Goal: Information Seeking & Learning: Learn about a topic

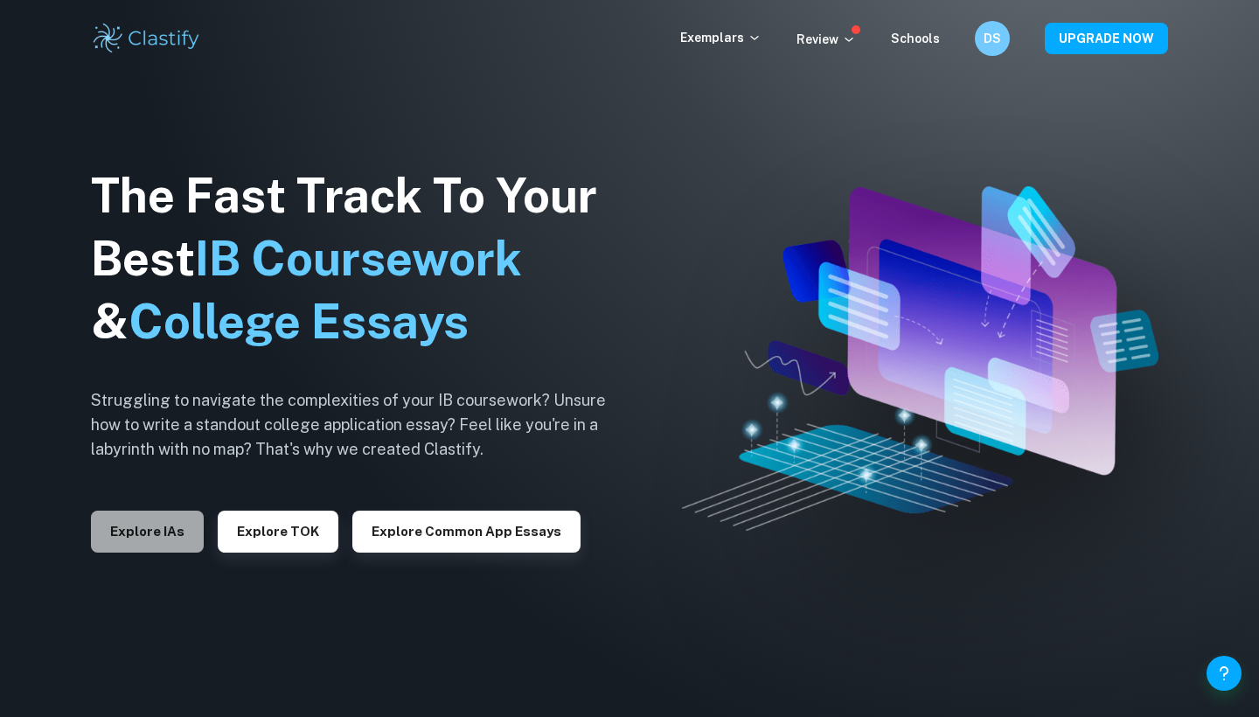
click at [130, 535] on button "Explore IAs" at bounding box center [147, 532] width 113 height 42
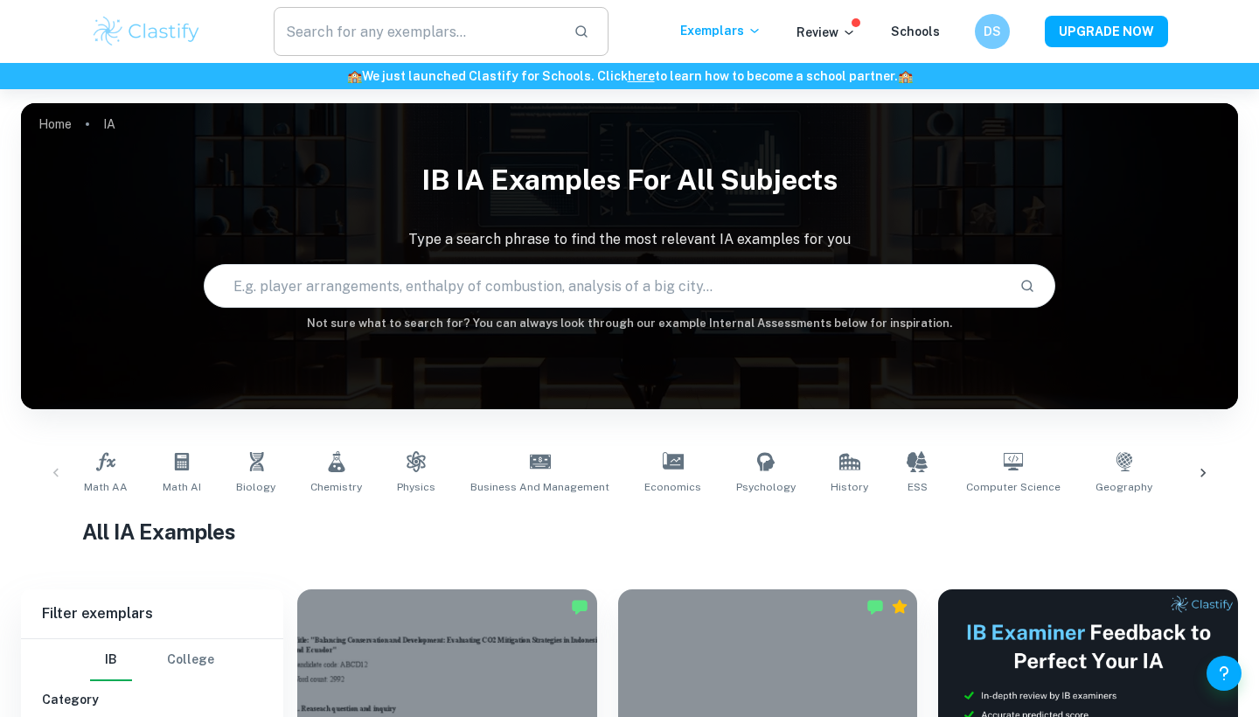
click at [414, 40] on input "text" at bounding box center [417, 31] width 286 height 49
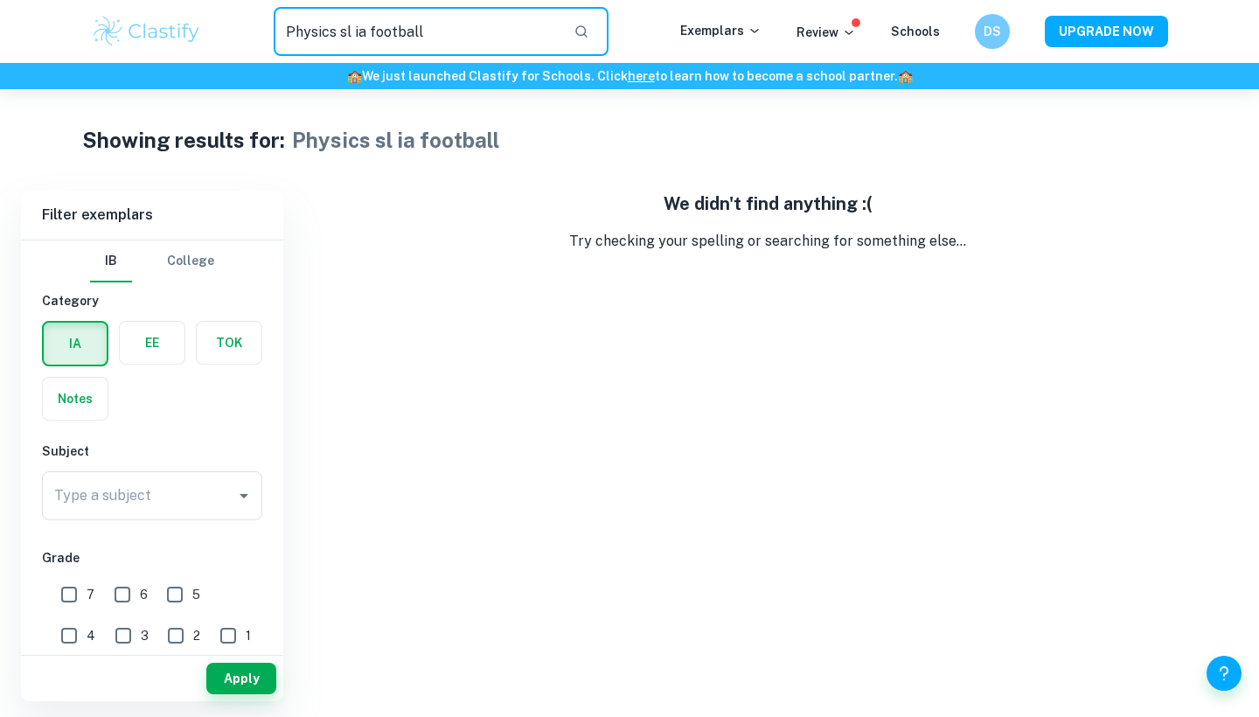
click at [442, 36] on input "Physics sl ia football" at bounding box center [417, 31] width 286 height 49
type input "Physics sl ia ball"
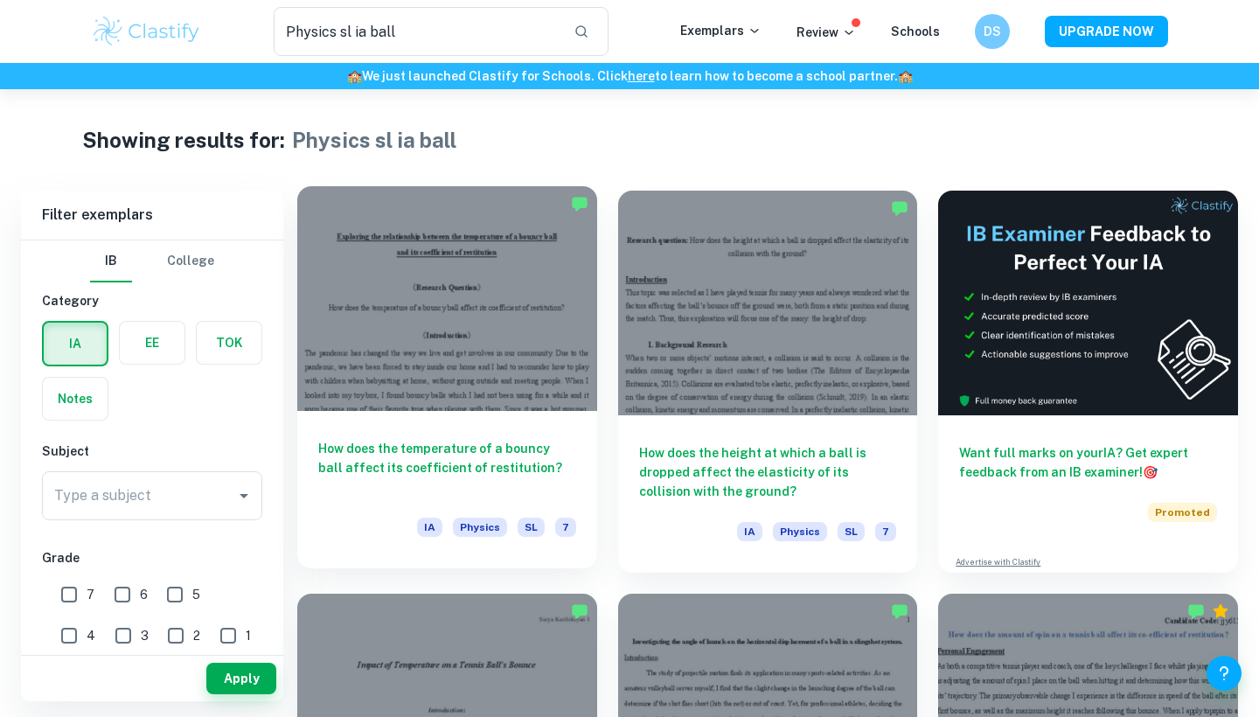
click at [518, 310] on div at bounding box center [447, 298] width 300 height 225
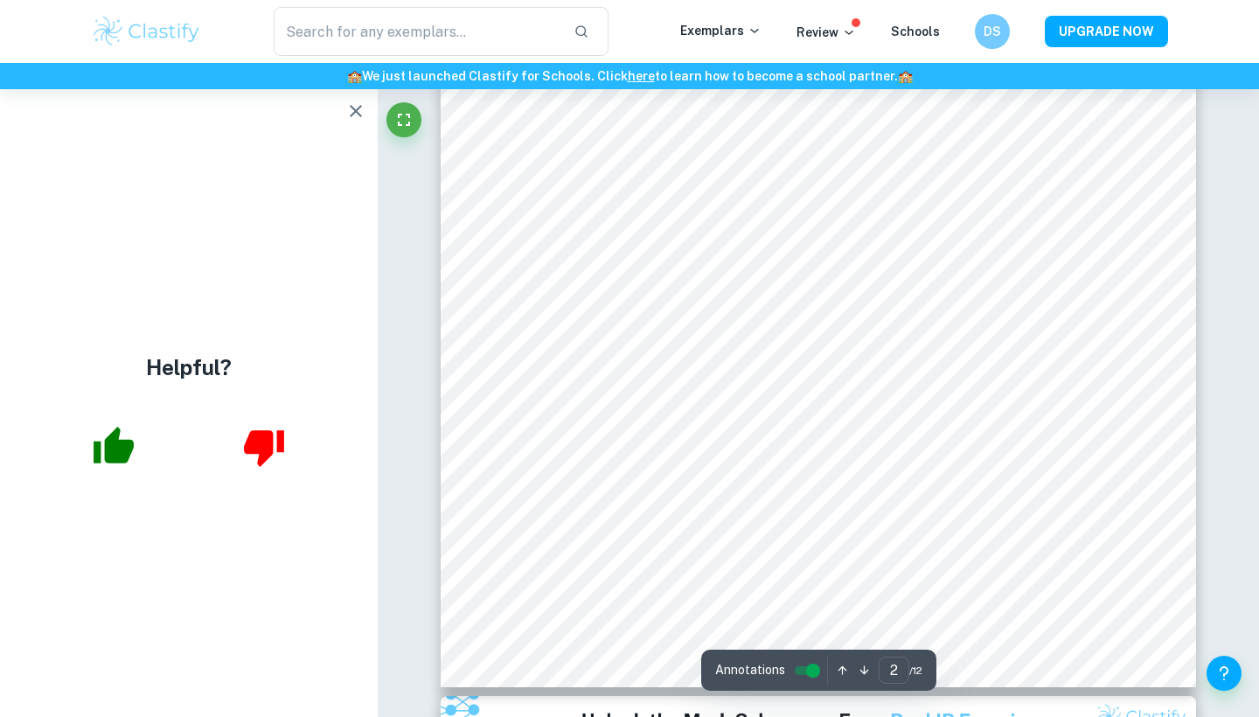
scroll to position [1993, 0]
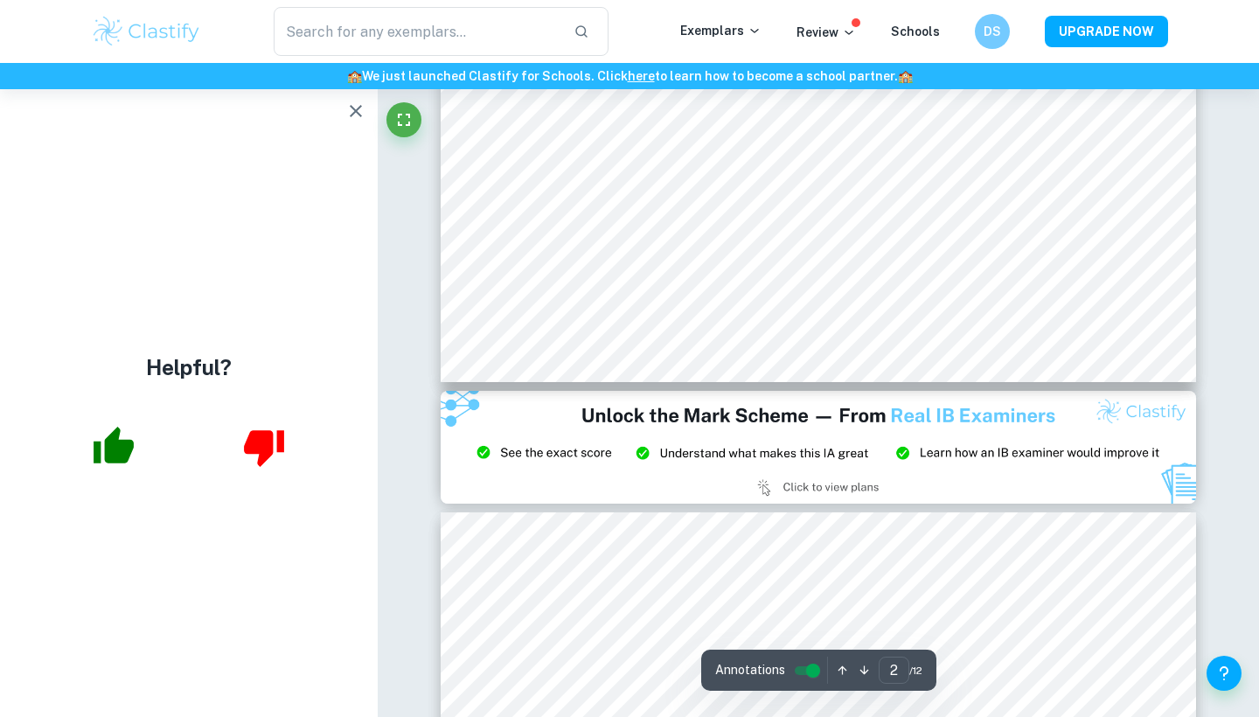
type input "3"
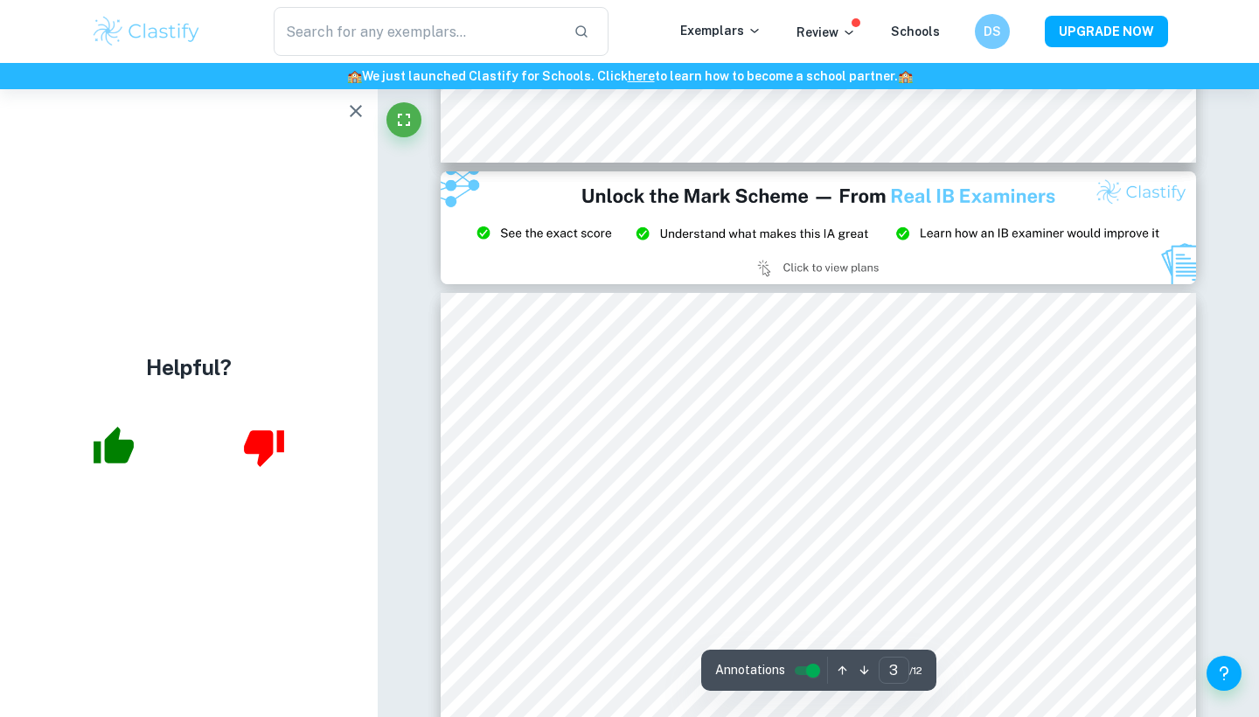
scroll to position [2198, 0]
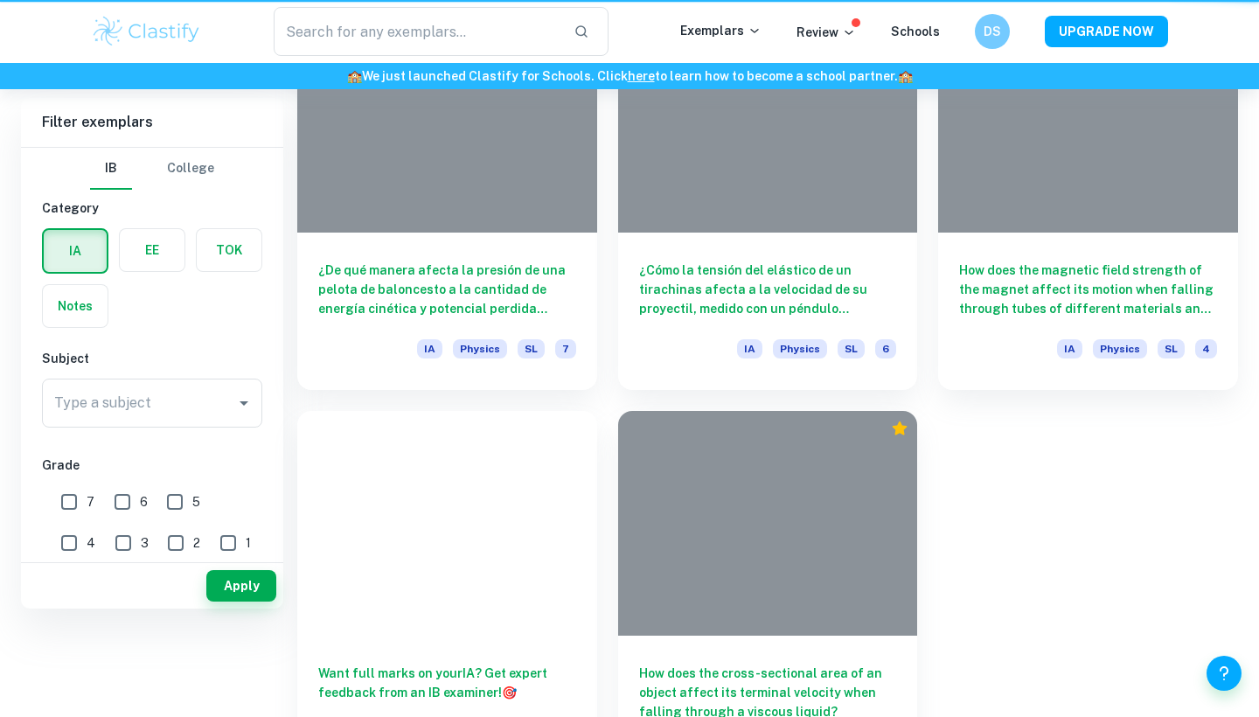
type input "Physics sl ia ball"
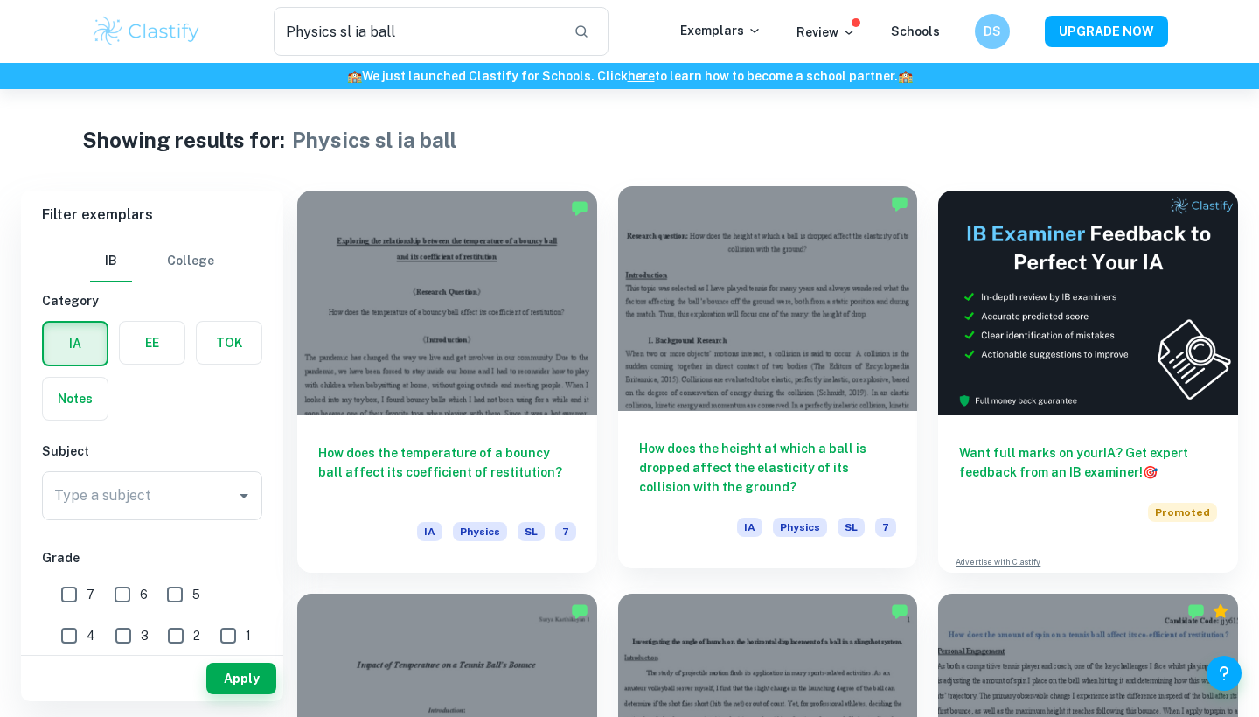
click at [794, 276] on div at bounding box center [768, 298] width 300 height 225
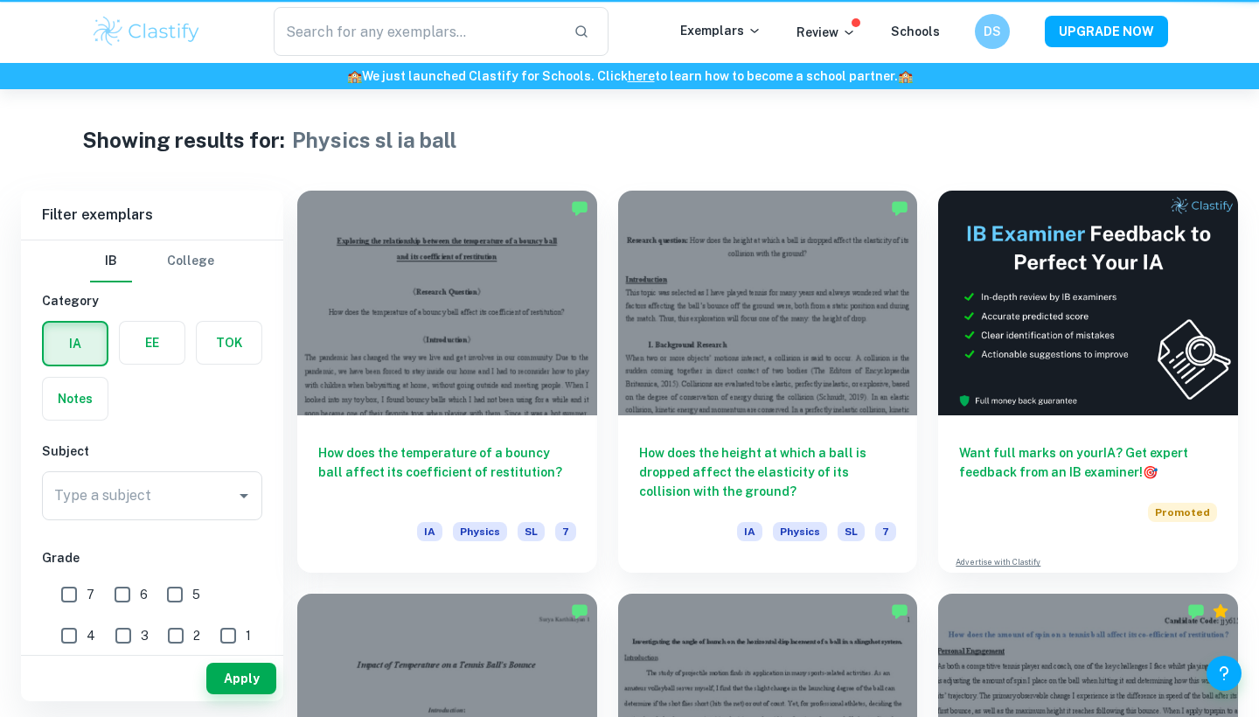
type input "Physics sl ia ball"
